Goal: Task Accomplishment & Management: Use online tool/utility

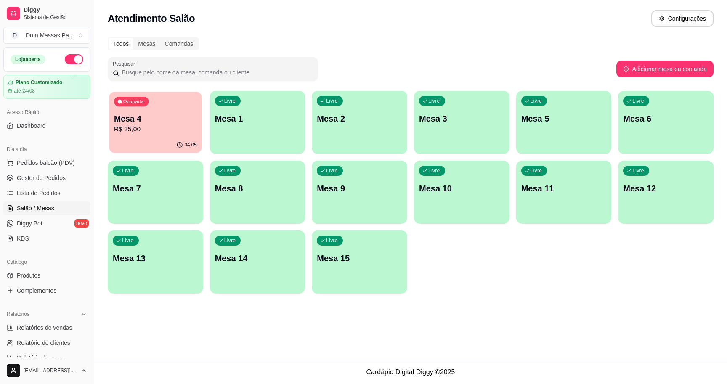
click at [161, 123] on p "Mesa 4" at bounding box center [155, 118] width 83 height 11
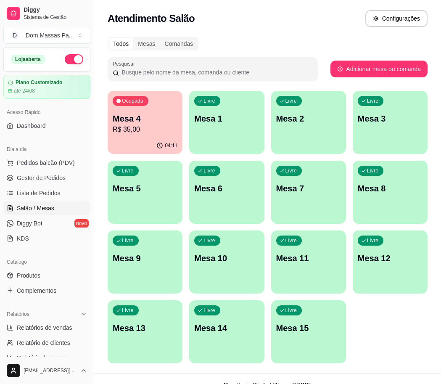
click at [424, 84] on div "Todos Mesas Comandas Pesquisar Adicionar mesa ou comanda Ocupada Mesa 4 R$ 35,0…" at bounding box center [267, 202] width 347 height 341
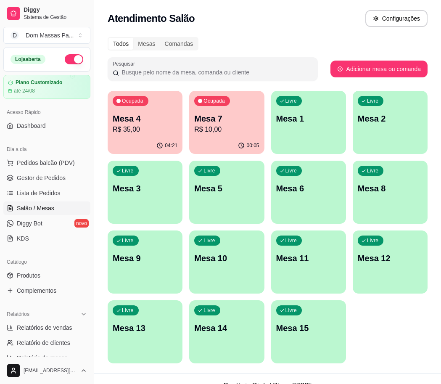
click at [146, 126] on p "R$ 35,00" at bounding box center [145, 129] width 65 height 10
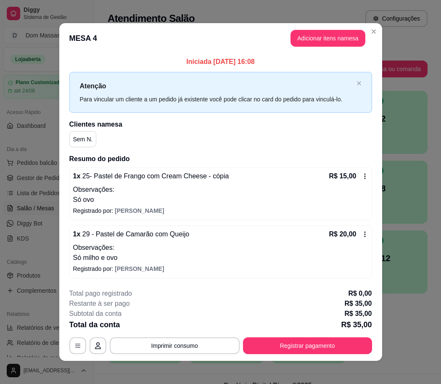
scroll to position [4, 0]
